Goal: Task Accomplishment & Management: Use online tool/utility

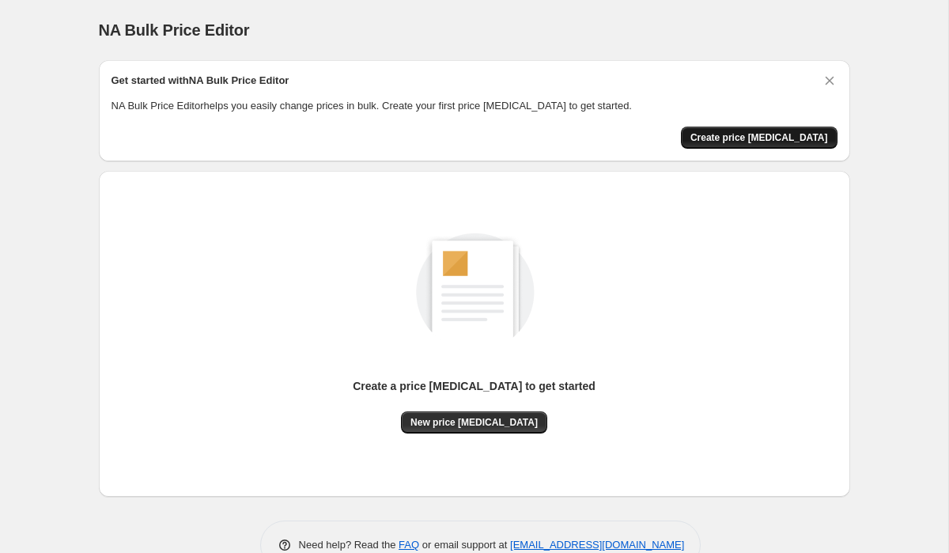
click at [747, 144] on button "Create price [MEDICAL_DATA]" at bounding box center [759, 138] width 157 height 22
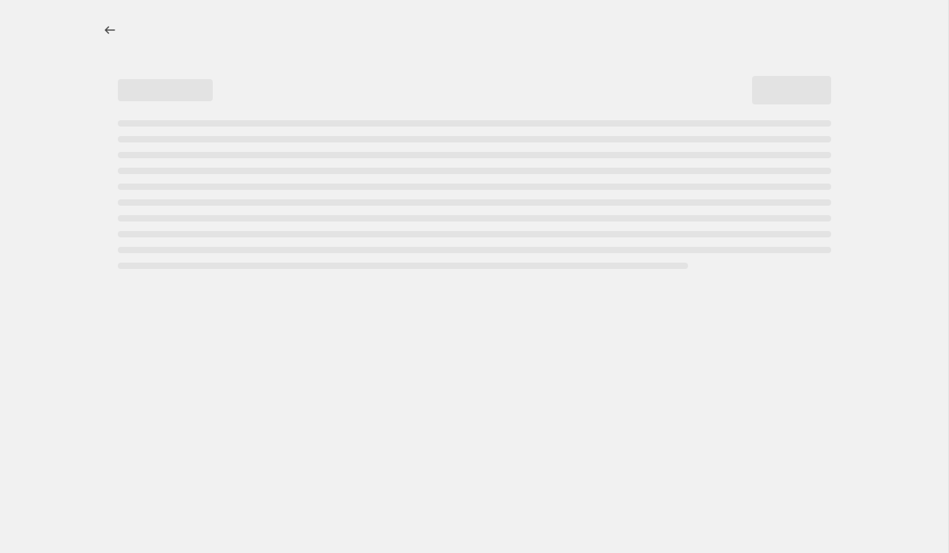
select select "percentage"
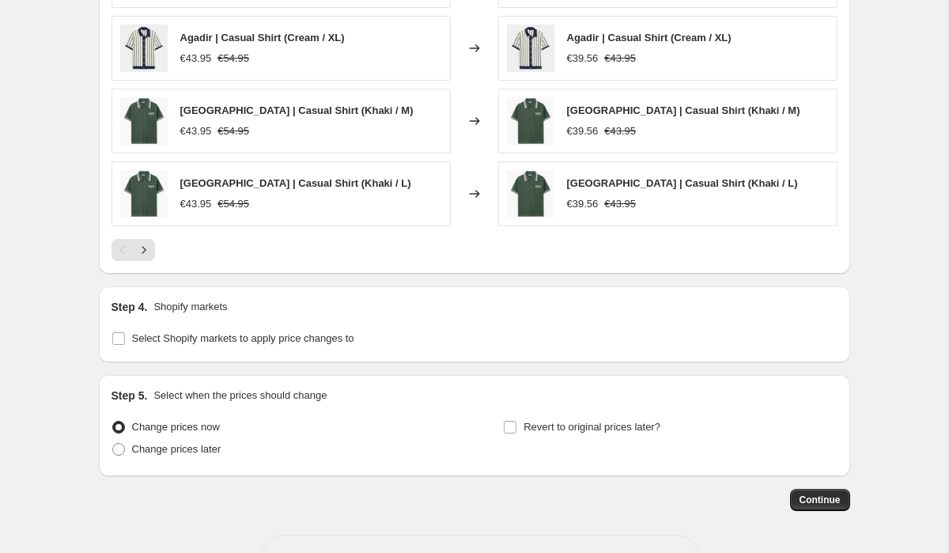
scroll to position [1117, 0]
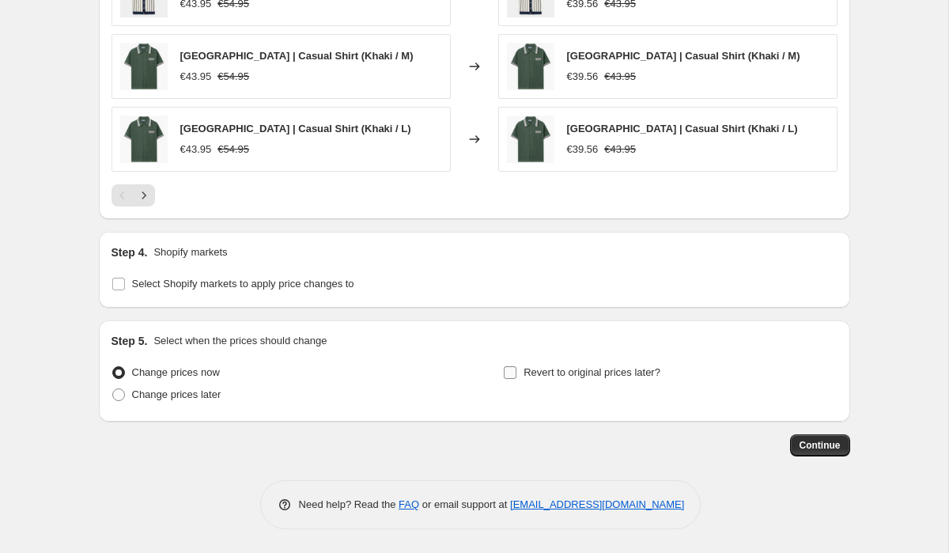
click at [529, 378] on span "Revert to original prices later?" at bounding box center [592, 372] width 137 height 12
click at [516, 378] on input "Revert to original prices later?" at bounding box center [510, 372] width 13 height 13
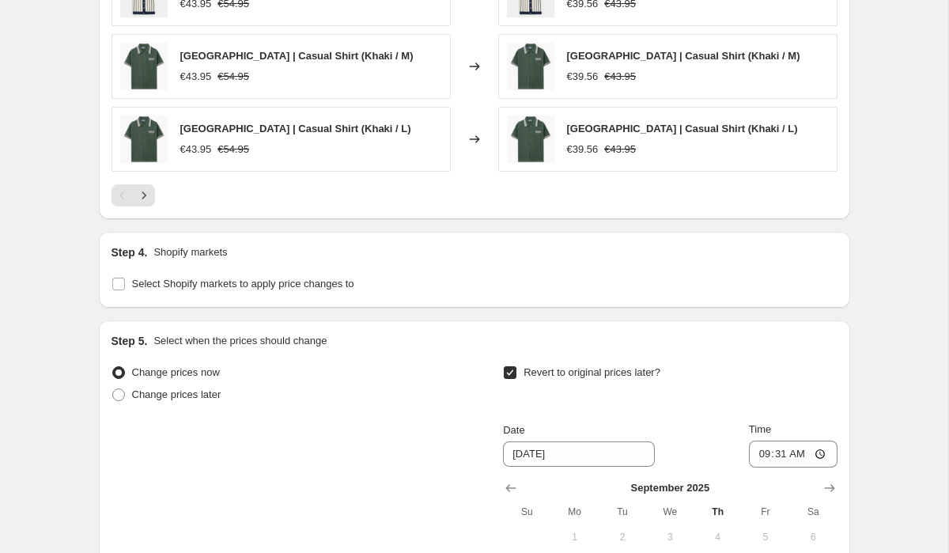
click at [529, 377] on span "Revert to original prices later?" at bounding box center [592, 372] width 137 height 12
click at [516, 377] on input "Revert to original prices later?" at bounding box center [510, 372] width 13 height 13
checkbox input "false"
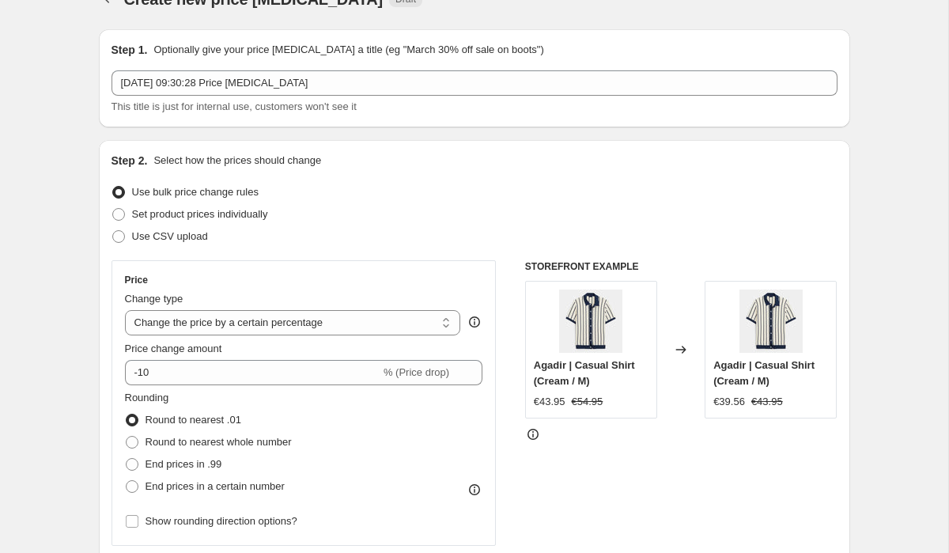
scroll to position [0, 0]
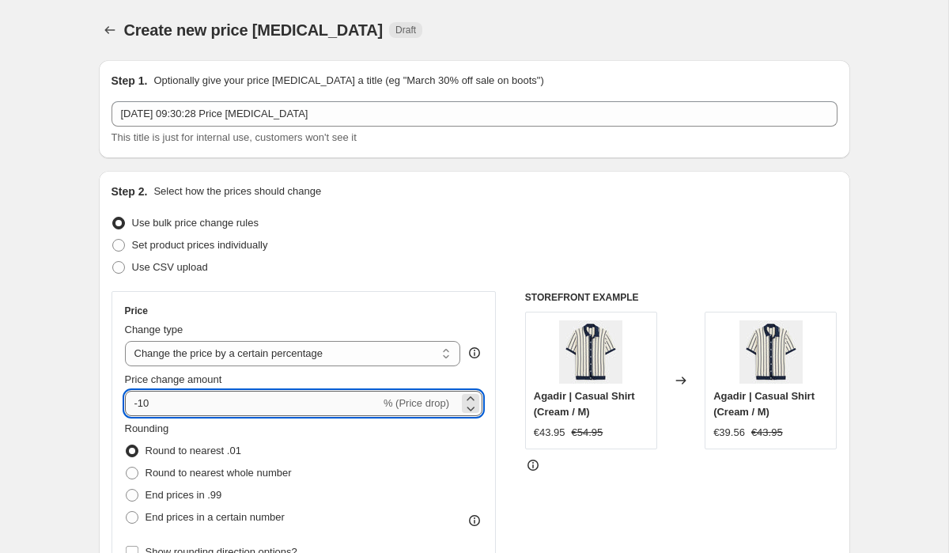
click at [201, 403] on input "-10" at bounding box center [252, 403] width 255 height 25
click at [405, 361] on select "Change the price to a certain amount Change the price by a certain amount Chang…" at bounding box center [293, 353] width 336 height 25
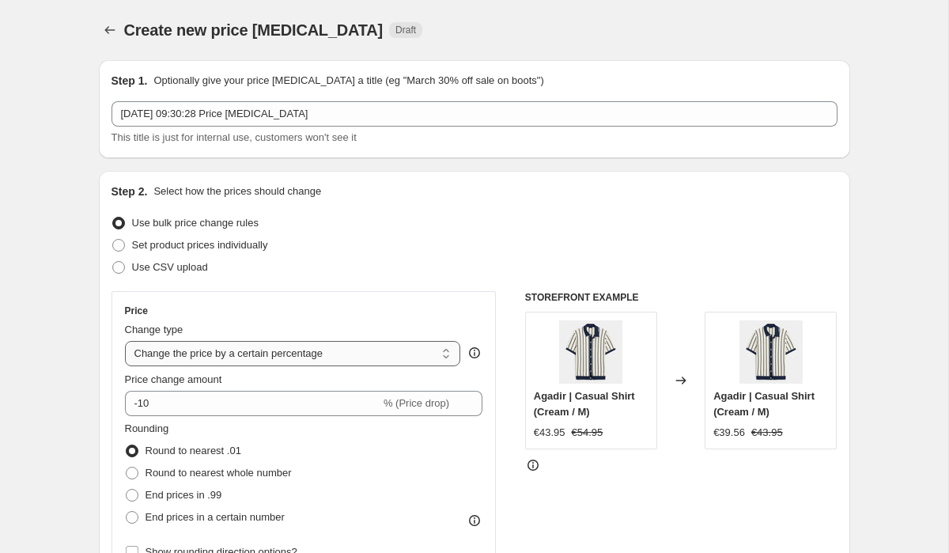
click at [220, 346] on select "Change the price to a certain amount Change the price by a certain amount Chang…" at bounding box center [293, 353] width 336 height 25
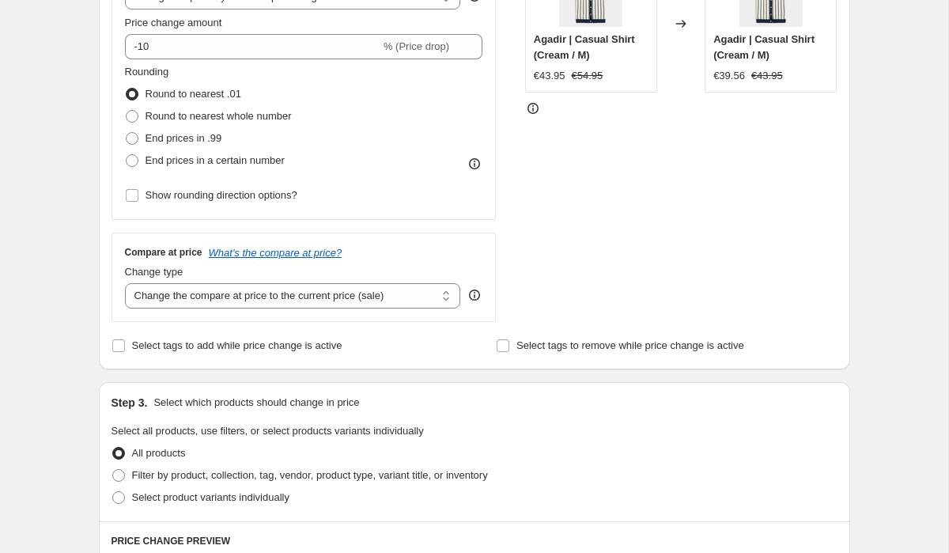
scroll to position [371, 0]
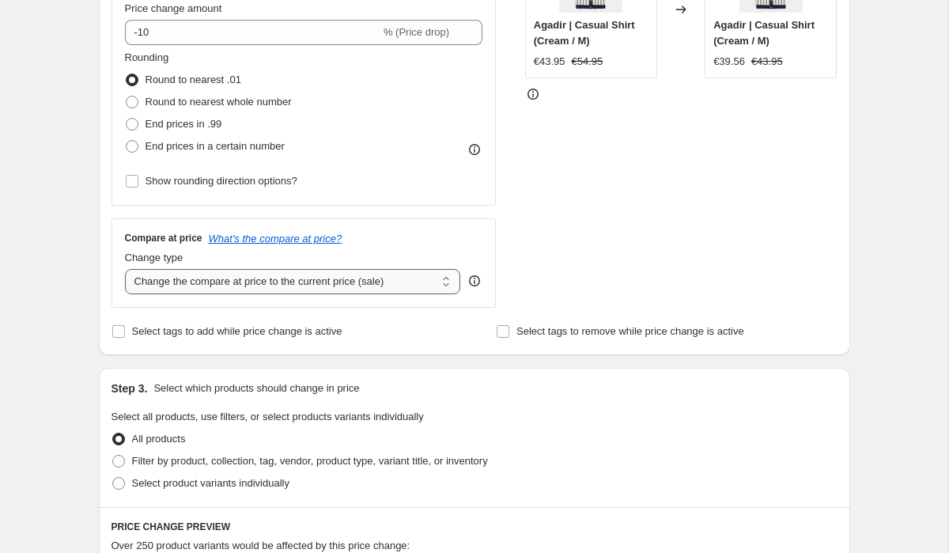
click at [320, 282] on select "Change the compare at price to the current price (sale) Change the compare at p…" at bounding box center [293, 281] width 336 height 25
click at [358, 281] on select "Change the compare at price to the current price (sale) Change the compare at p…" at bounding box center [293, 281] width 336 height 25
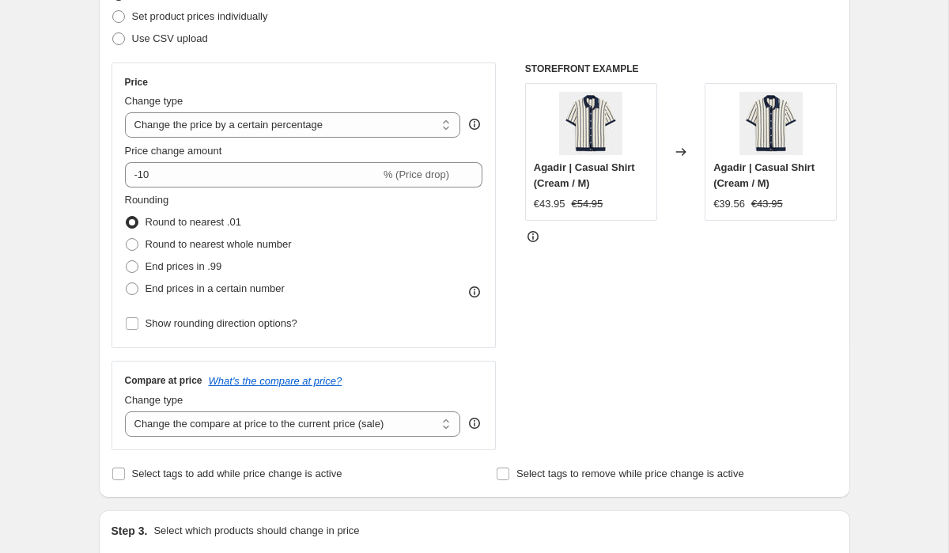
scroll to position [216, 0]
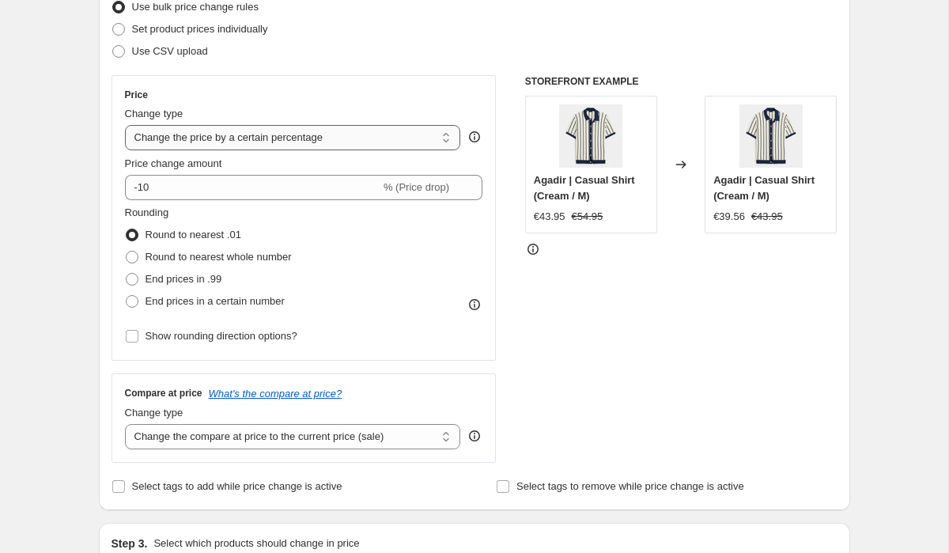
click at [388, 137] on select "Change the price to a certain amount Change the price by a certain amount Chang…" at bounding box center [293, 137] width 336 height 25
select select "ecap"
click at [125, 125] on select "Change the price to a certain amount Change the price by a certain amount Chang…" at bounding box center [293, 137] width 336 height 25
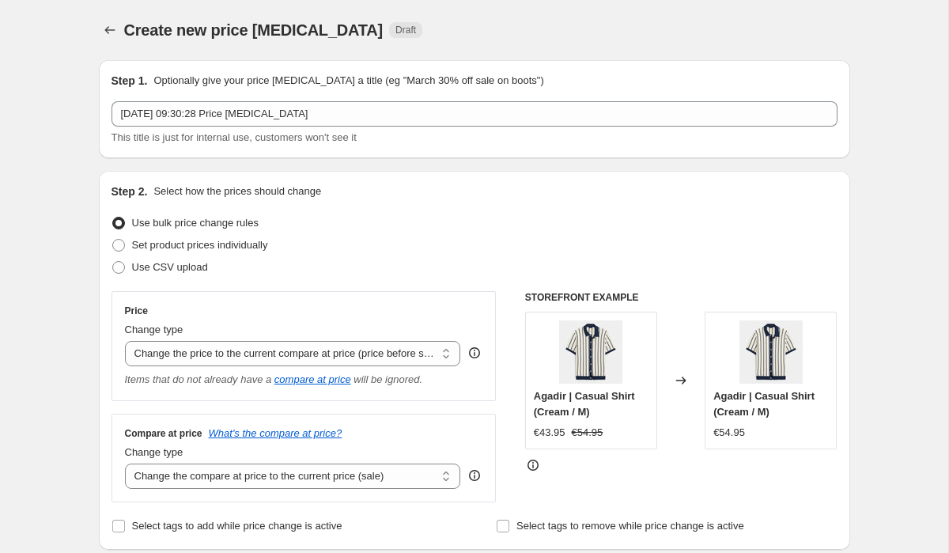
scroll to position [940, 0]
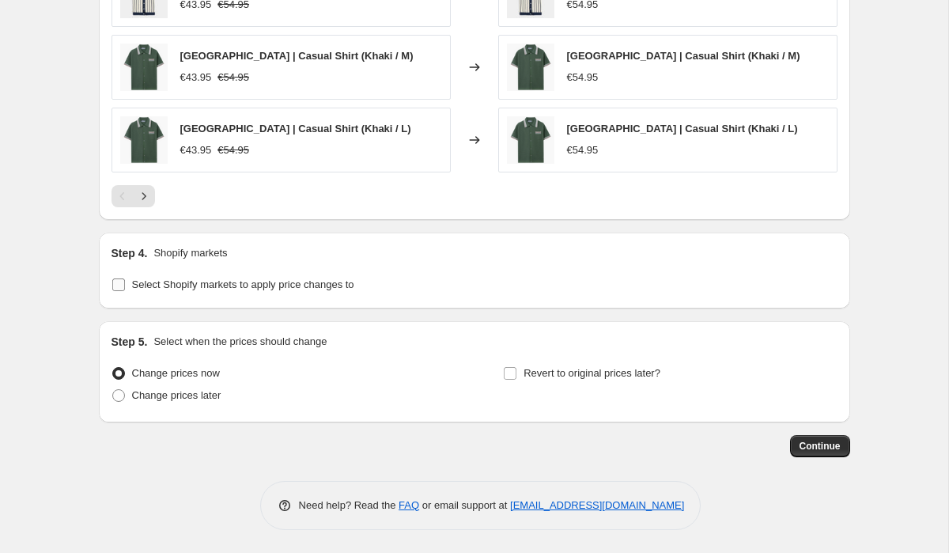
click at [155, 289] on span "Select Shopify markets to apply price changes to" at bounding box center [243, 284] width 222 height 12
click at [125, 289] on input "Select Shopify markets to apply price changes to" at bounding box center [118, 284] width 13 height 13
checkbox input "true"
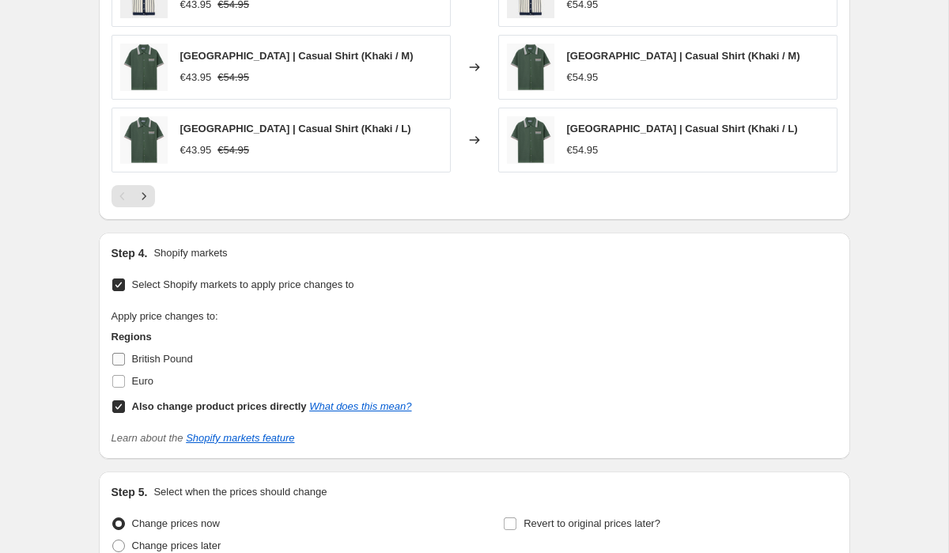
click at [146, 354] on span "British Pound" at bounding box center [162, 359] width 61 height 12
click at [125, 354] on input "British Pound" at bounding box center [118, 359] width 13 height 13
checkbox input "true"
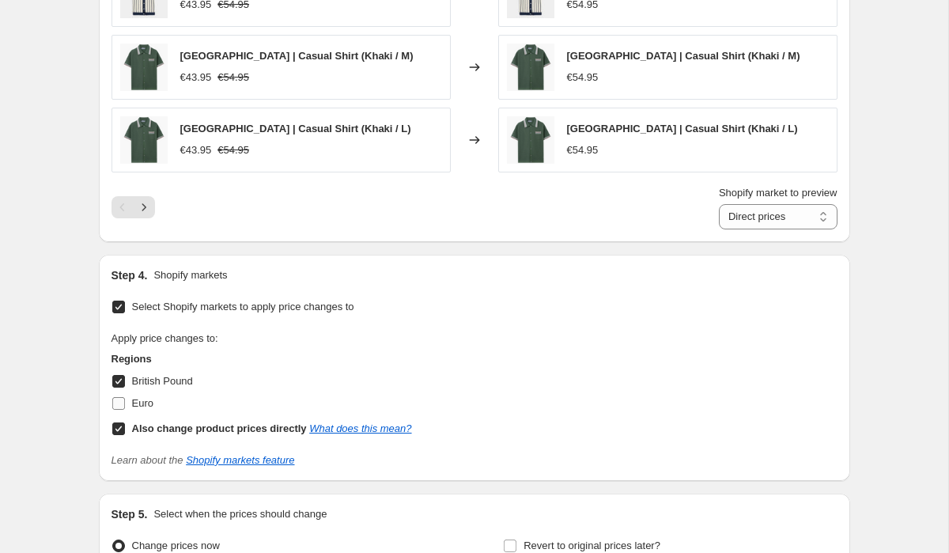
click at [141, 402] on span "Euro" at bounding box center [142, 403] width 21 height 12
click at [125, 402] on input "Euro" at bounding box center [118, 403] width 13 height 13
checkbox input "true"
click at [751, 221] on select "Direct prices British Pound Euro" at bounding box center [778, 216] width 119 height 25
select select "100876583257"
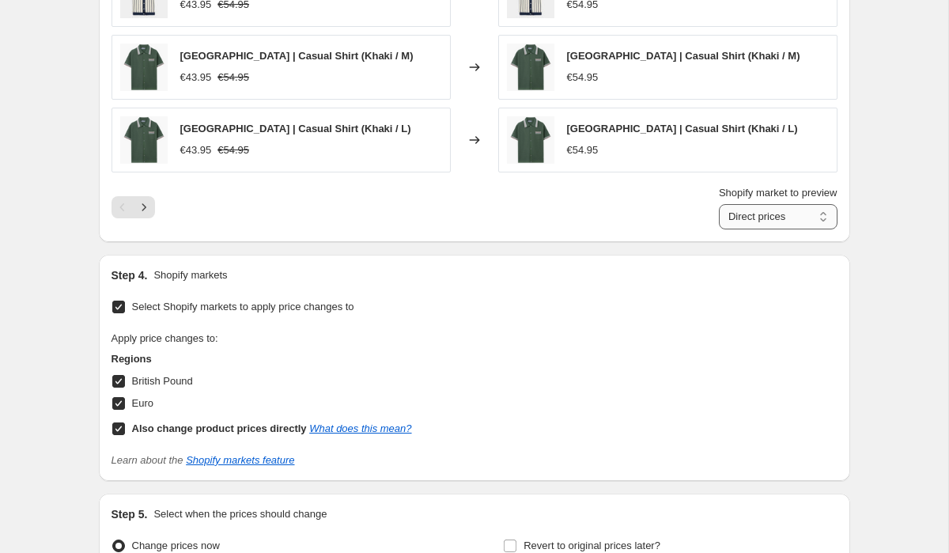
click at [719, 204] on select "Direct prices British Pound Euro" at bounding box center [778, 216] width 119 height 25
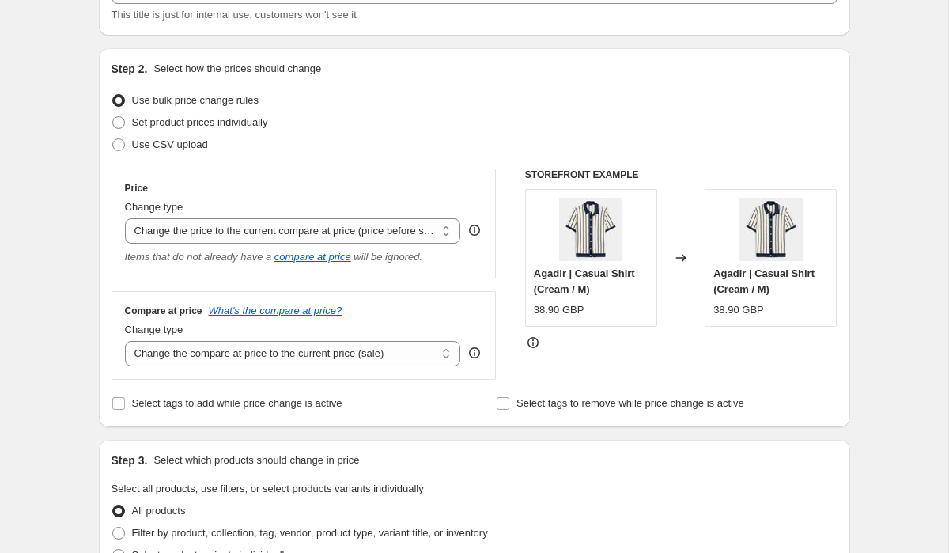
scroll to position [123, 0]
click at [401, 233] on select "Change the price to a certain amount Change the price by a certain amount Chang…" at bounding box center [293, 229] width 336 height 25
select select "no_change"
click at [125, 217] on select "Change the price to a certain amount Change the price by a certain amount Chang…" at bounding box center [293, 229] width 336 height 25
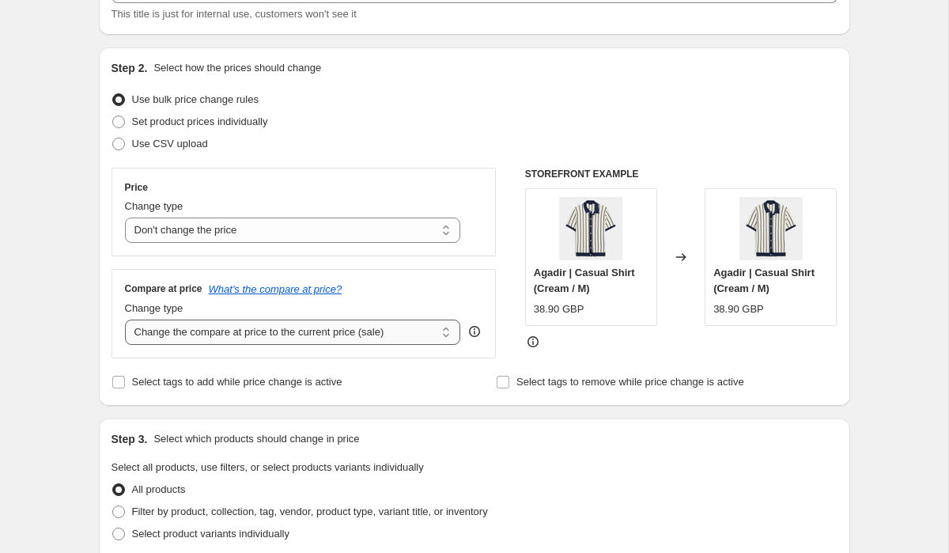
click at [347, 337] on select "Change the compare at price to the current price (sale) Change the compare at p…" at bounding box center [293, 332] width 336 height 25
select select "percentage"
click at [125, 320] on select "Change the compare at price to the current price (sale) Change the compare at p…" at bounding box center [293, 332] width 336 height 25
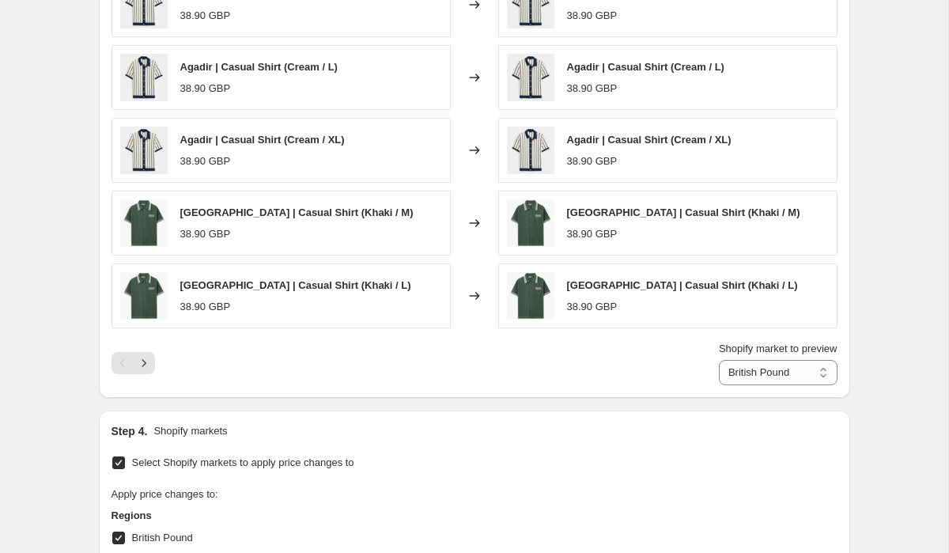
scroll to position [1326, 0]
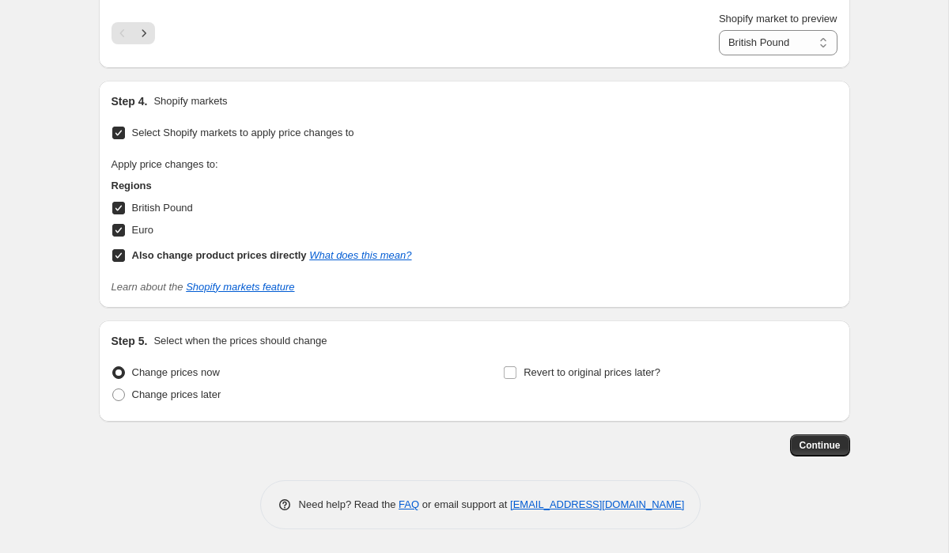
click at [191, 136] on span "Select Shopify markets to apply price changes to" at bounding box center [243, 133] width 222 height 12
click at [125, 136] on input "Select Shopify markets to apply price changes to" at bounding box center [118, 133] width 13 height 13
checkbox input "false"
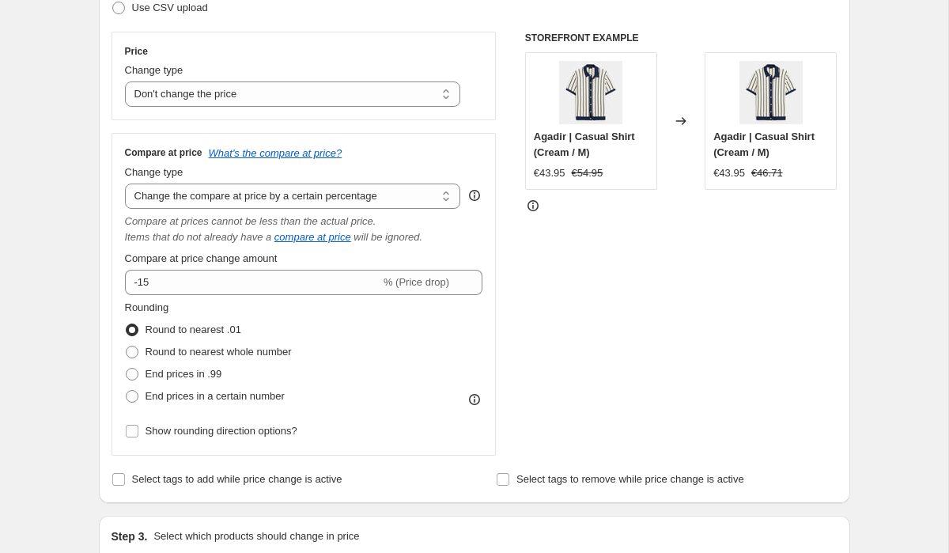
scroll to position [260, 0]
click at [199, 195] on select "Change the compare at price to the current price (sale) Change the compare at p…" at bounding box center [293, 195] width 336 height 25
select select "ep"
click at [125, 183] on select "Change the compare at price to the current price (sale) Change the compare at p…" at bounding box center [293, 195] width 336 height 25
